Goal: Task Accomplishment & Management: Use online tool/utility

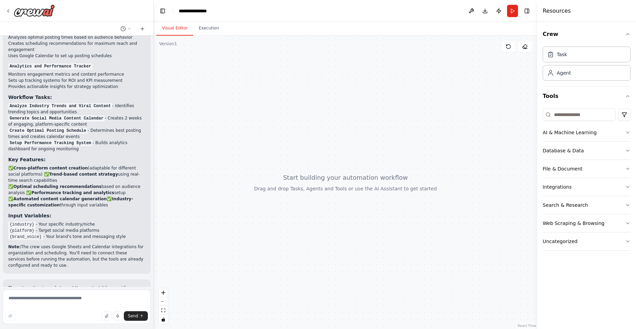
scroll to position [896, 0]
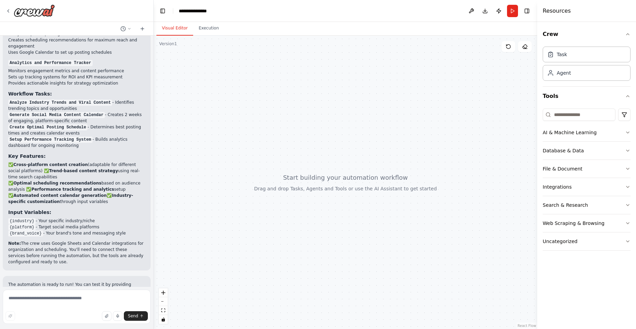
click at [562, 28] on button "Crew" at bounding box center [586, 34] width 88 height 19
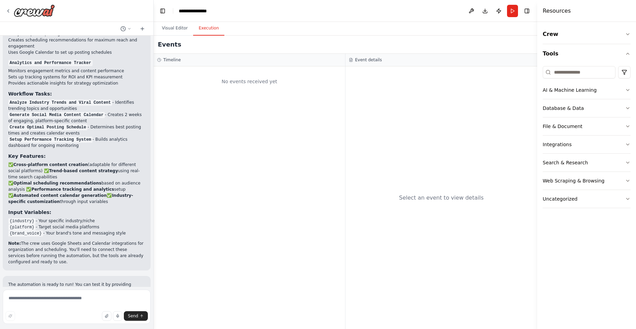
click at [207, 32] on button "Execution" at bounding box center [208, 28] width 31 height 14
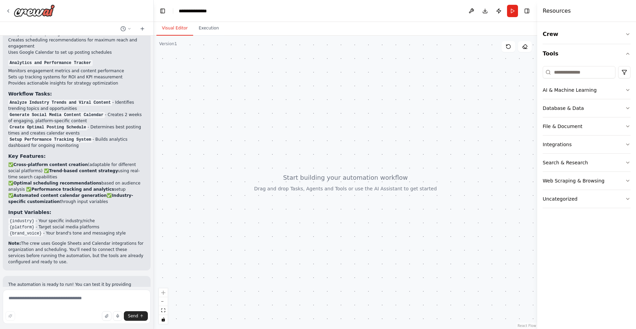
click at [182, 34] on button "Visual Editor" at bounding box center [174, 28] width 37 height 14
click at [403, 205] on div at bounding box center [345, 183] width 383 height 294
drag, startPoint x: 397, startPoint y: 205, endPoint x: 384, endPoint y: 189, distance: 20.2
click at [388, 203] on div at bounding box center [345, 183] width 383 height 294
drag, startPoint x: 384, startPoint y: 189, endPoint x: 382, endPoint y: 229, distance: 40.5
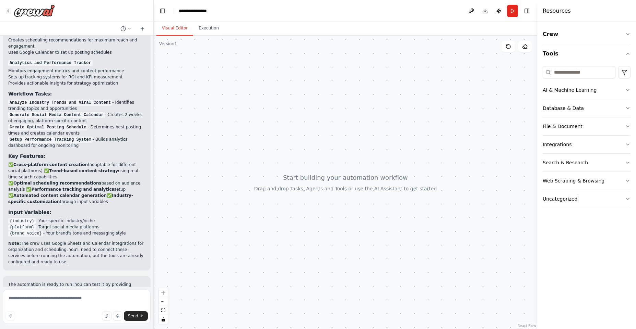
click at [382, 229] on div at bounding box center [345, 183] width 383 height 294
click at [610, 89] on button "AI & Machine Learning" at bounding box center [586, 90] width 88 height 18
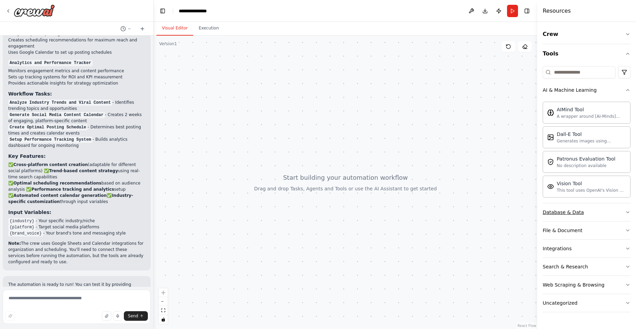
click at [607, 209] on button "Database & Data" at bounding box center [586, 213] width 88 height 18
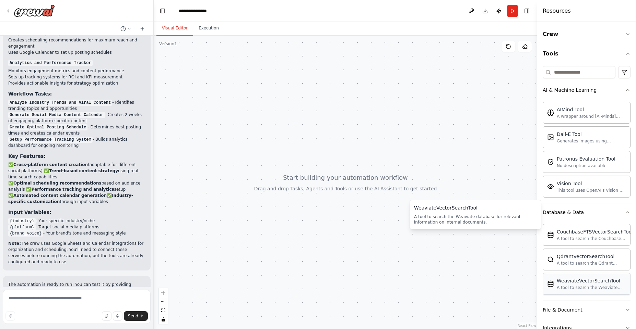
scroll to position [74, 0]
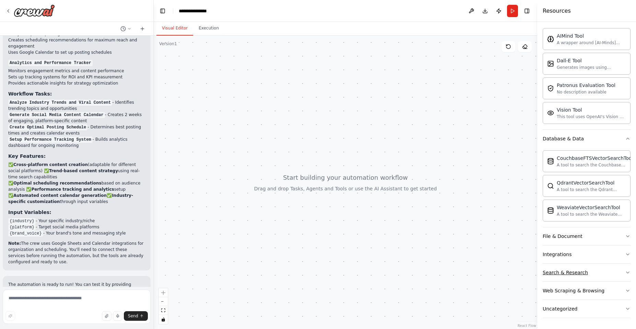
click at [592, 268] on button "Search & Research" at bounding box center [586, 273] width 88 height 18
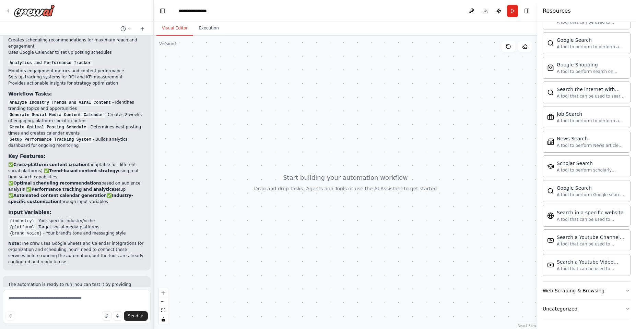
scroll to position [0, 0]
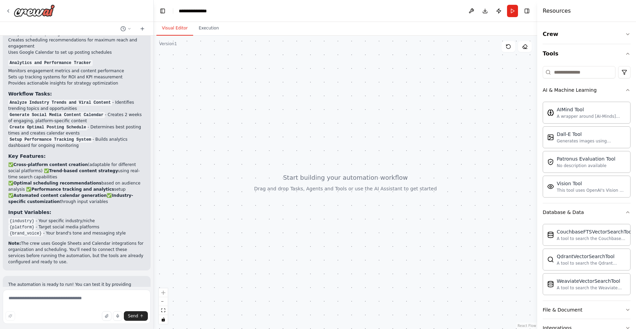
drag, startPoint x: 358, startPoint y: 148, endPoint x: 342, endPoint y: 150, distance: 15.2
click at [343, 152] on div at bounding box center [345, 183] width 383 height 294
drag, startPoint x: 342, startPoint y: 150, endPoint x: 276, endPoint y: 126, distance: 71.1
click at [276, 126] on div at bounding box center [345, 183] width 383 height 294
click at [202, 23] on button "Execution" at bounding box center [208, 28] width 31 height 14
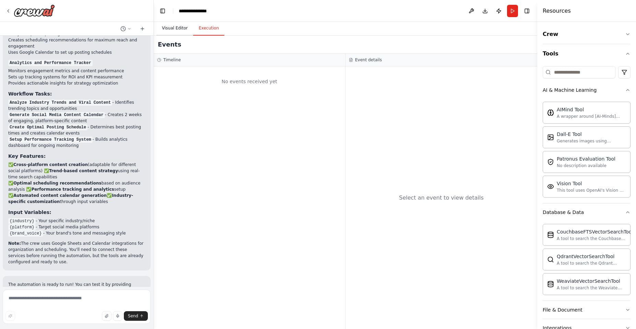
click at [178, 29] on button "Visual Editor" at bounding box center [174, 28] width 37 height 14
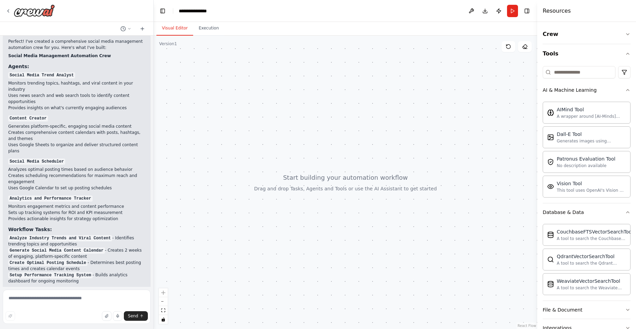
scroll to position [758, 0]
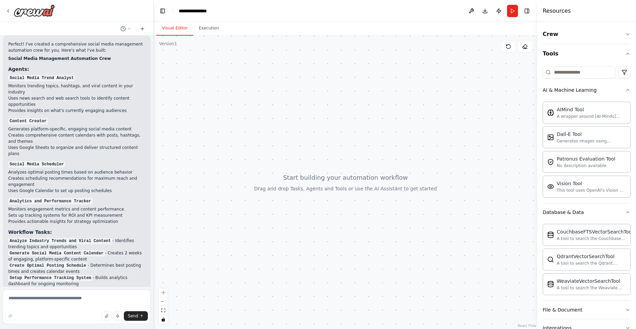
drag, startPoint x: 285, startPoint y: 70, endPoint x: 226, endPoint y: 318, distance: 255.0
click at [226, 318] on div at bounding box center [345, 183] width 383 height 294
drag, startPoint x: 363, startPoint y: 148, endPoint x: 363, endPoint y: 121, distance: 26.4
click at [363, 121] on div at bounding box center [345, 183] width 383 height 294
